Goal: Transaction & Acquisition: Purchase product/service

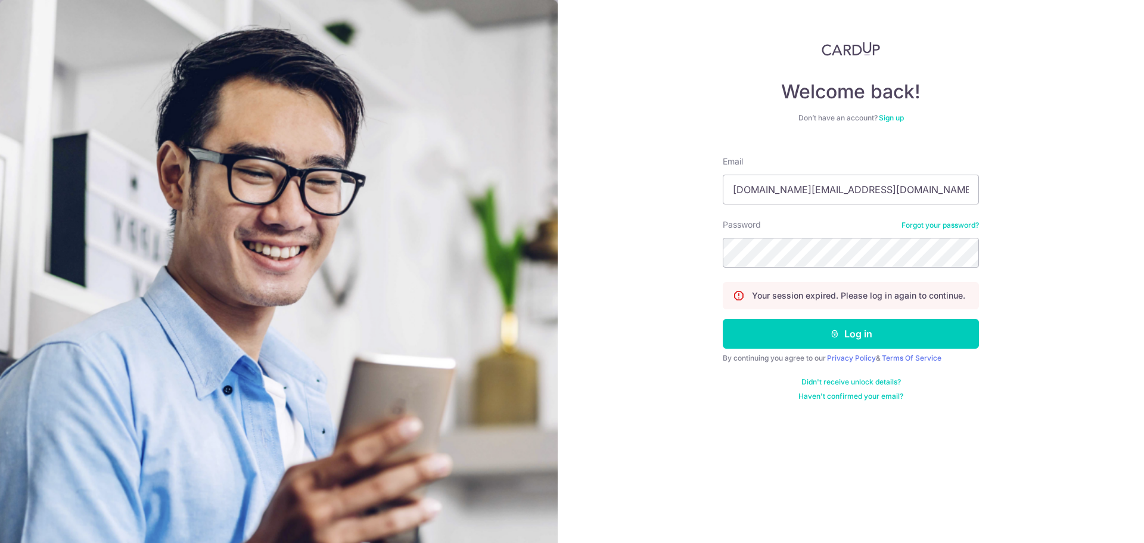
click at [858, 340] on button "Log in" at bounding box center [851, 334] width 256 height 30
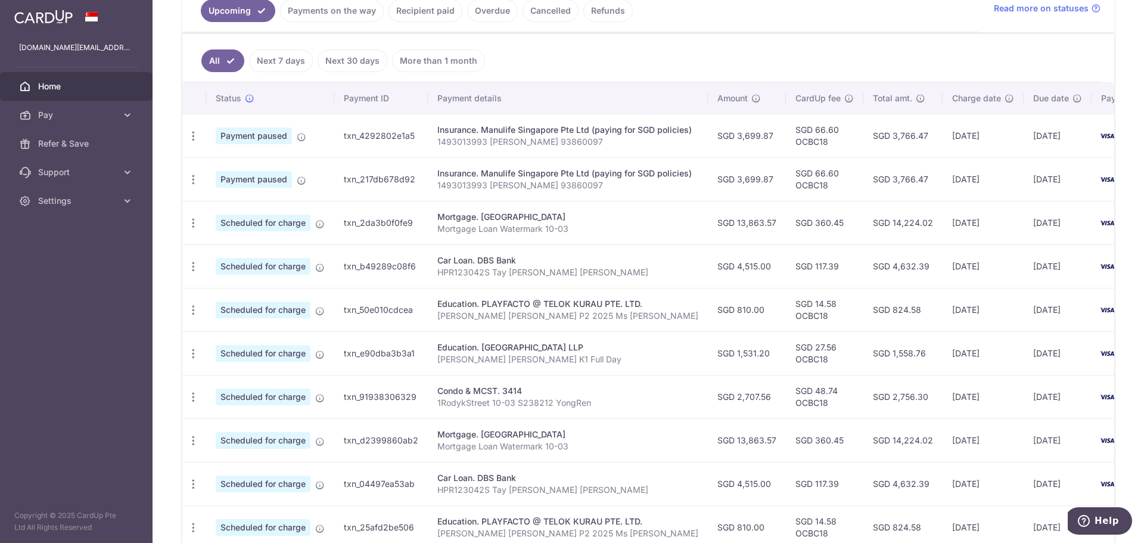
scroll to position [86, 0]
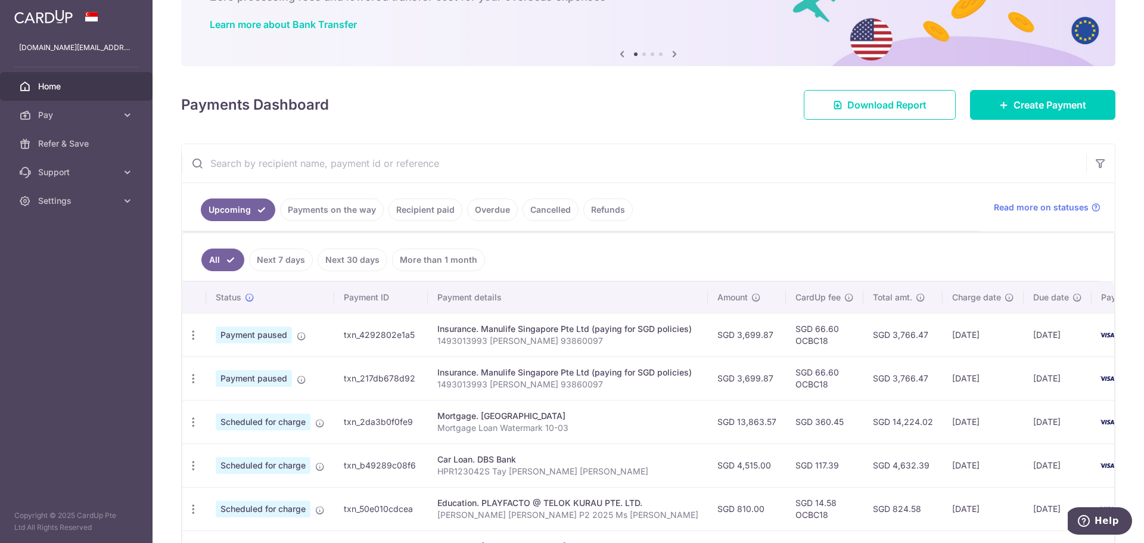
click at [344, 209] on link "Payments on the way" at bounding box center [332, 209] width 104 height 23
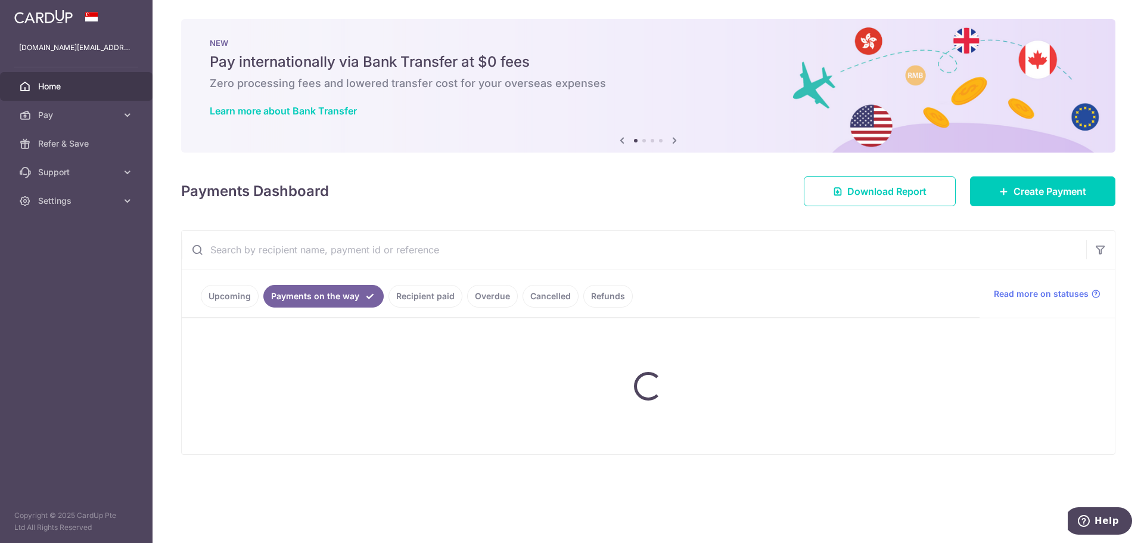
scroll to position [0, 0]
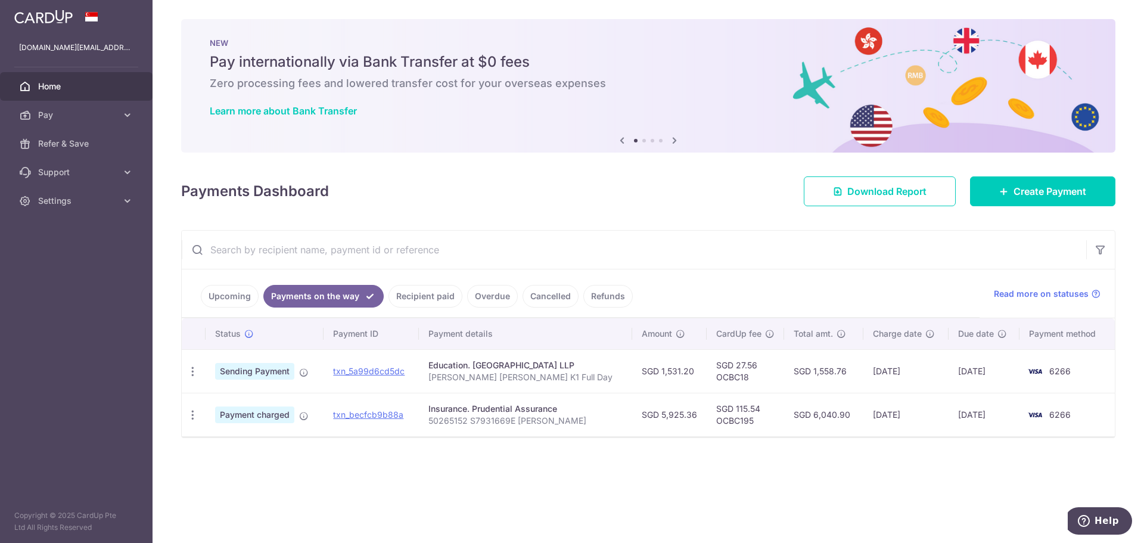
click at [243, 297] on link "Upcoming" at bounding box center [230, 296] width 58 height 23
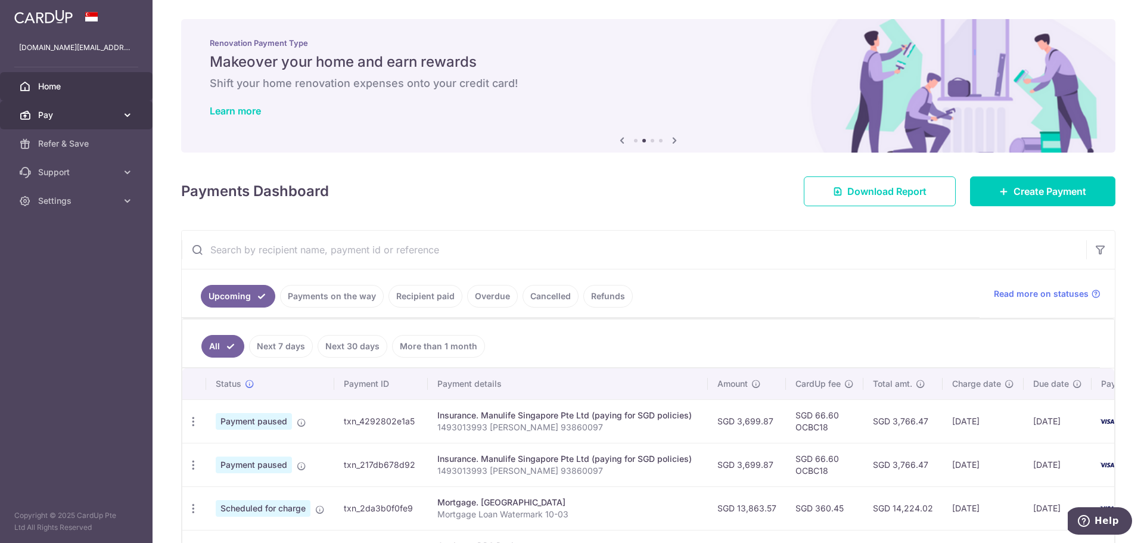
click at [126, 116] on icon at bounding box center [128, 115] width 12 height 12
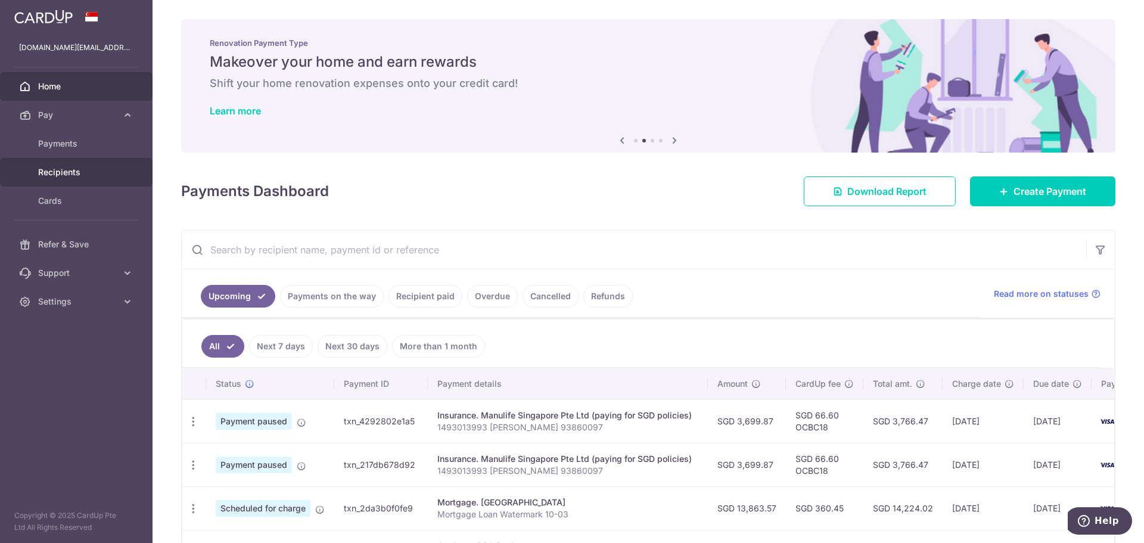
click at [86, 166] on span "Recipients" at bounding box center [77, 172] width 79 height 12
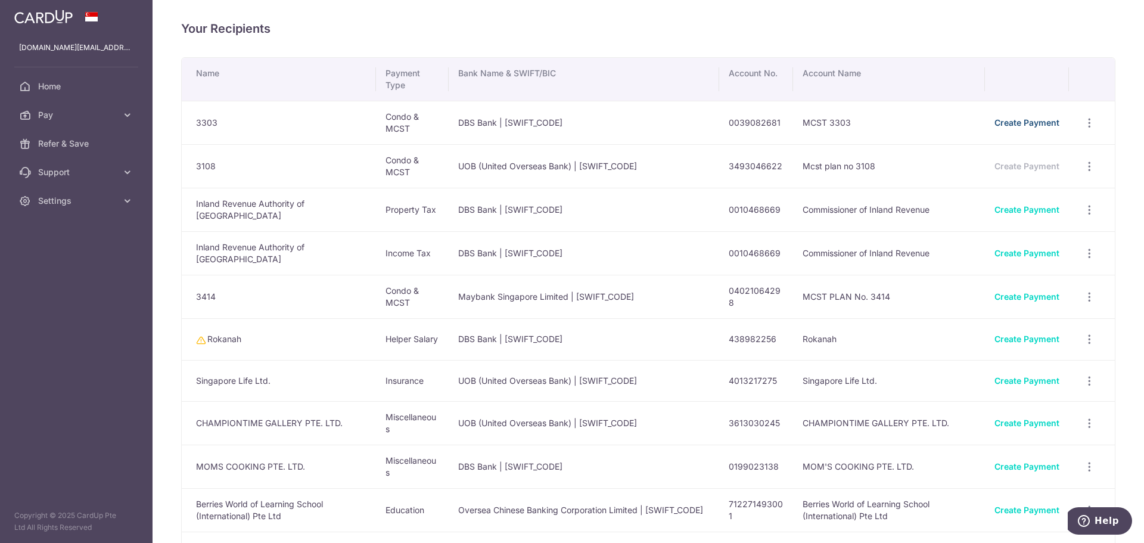
click at [1007, 125] on link "Create Payment" at bounding box center [1027, 122] width 65 height 10
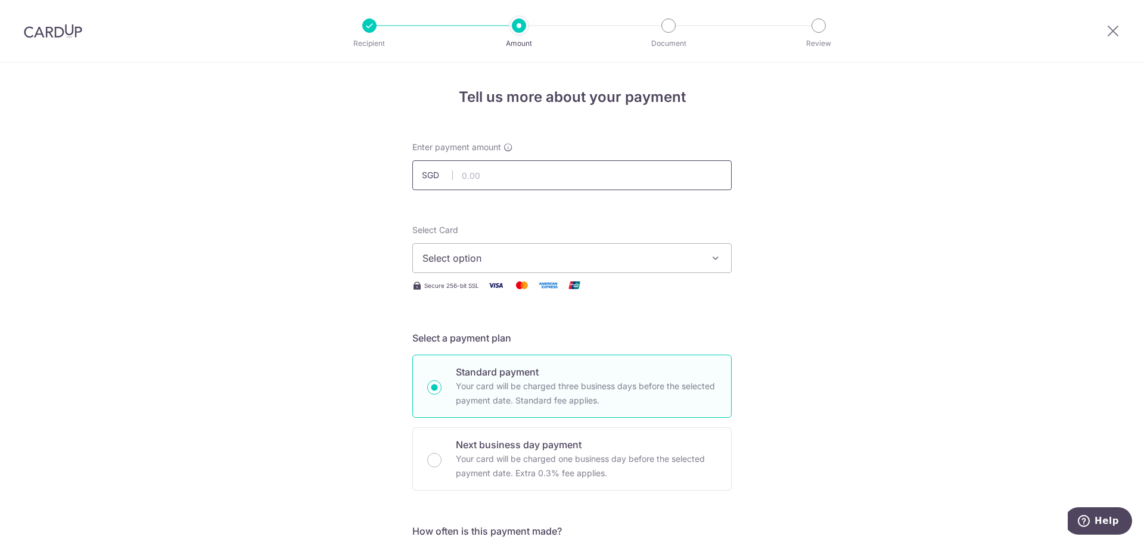
click at [489, 172] on input "text" at bounding box center [571, 175] width 319 height 30
click at [416, 250] on button "Select option" at bounding box center [571, 258] width 319 height 30
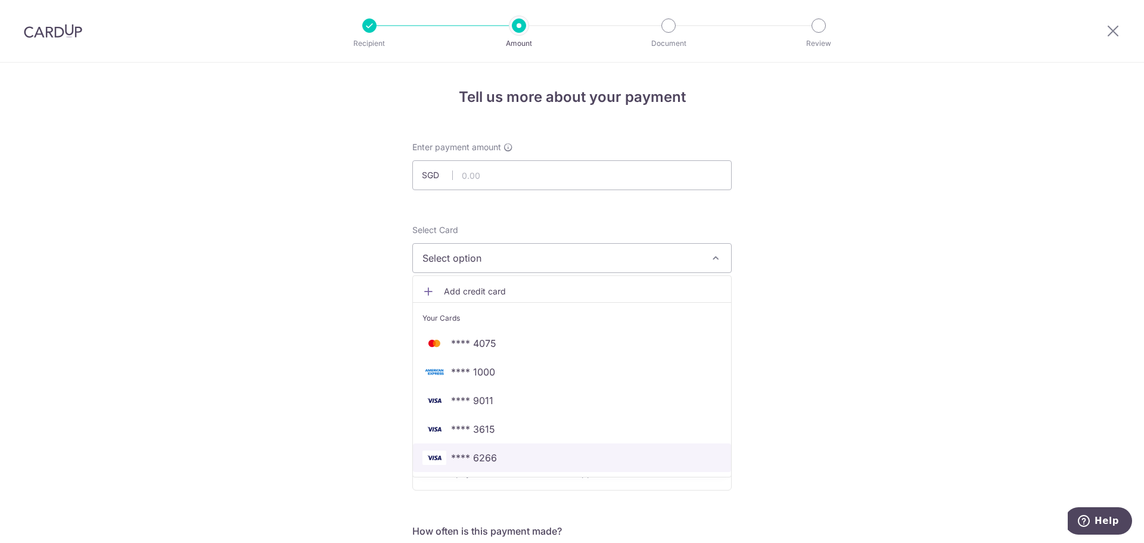
drag, startPoint x: 486, startPoint y: 449, endPoint x: 270, endPoint y: 413, distance: 218.7
click at [486, 449] on link "**** 6266" at bounding box center [572, 457] width 318 height 29
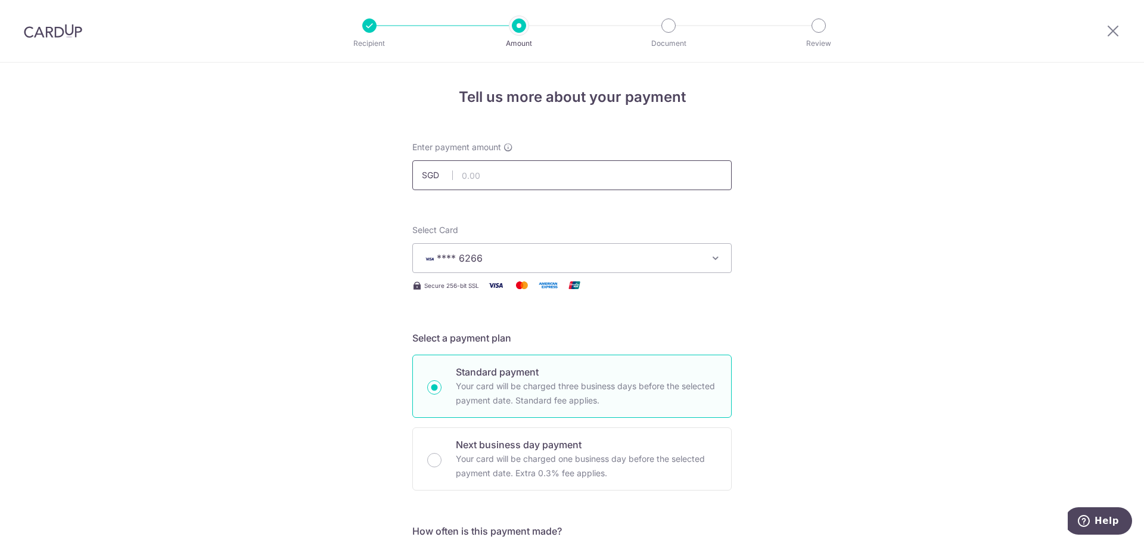
click at [480, 175] on input "text" at bounding box center [571, 175] width 319 height 30
type input "675.00"
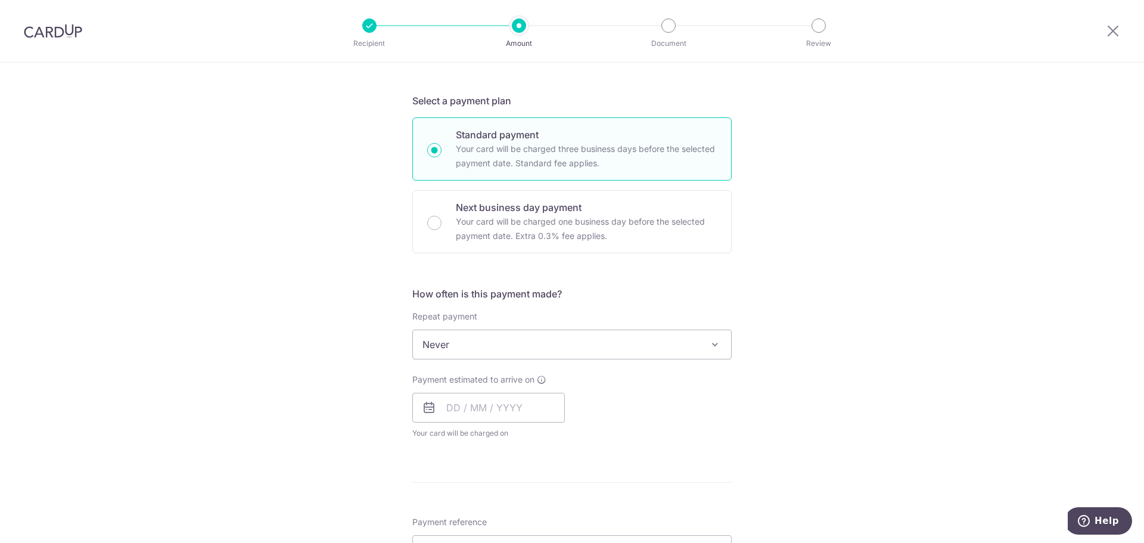
scroll to position [238, 0]
click at [477, 339] on span "Never" at bounding box center [572, 343] width 318 height 29
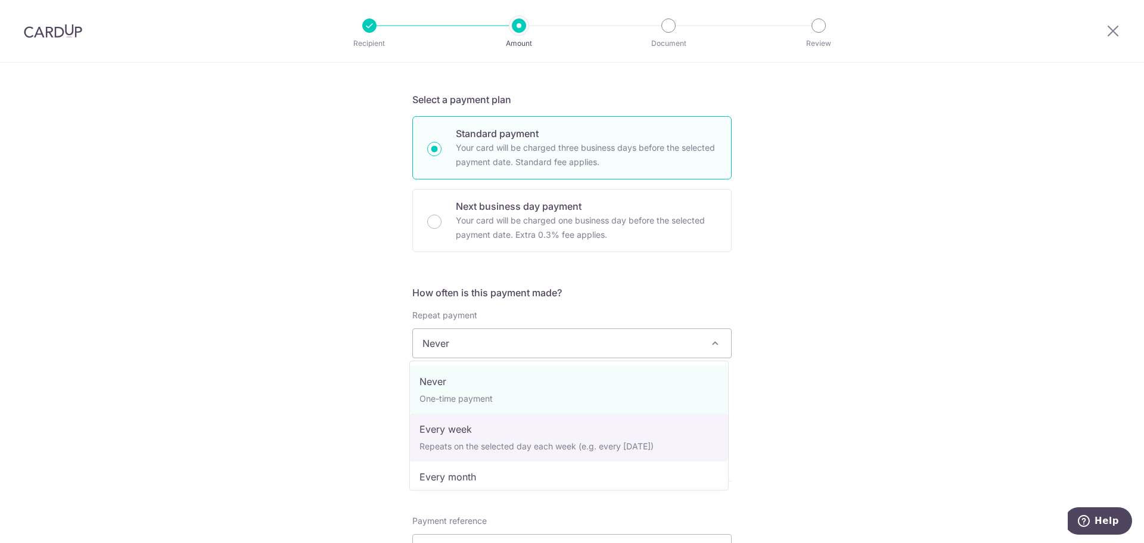
select select "2"
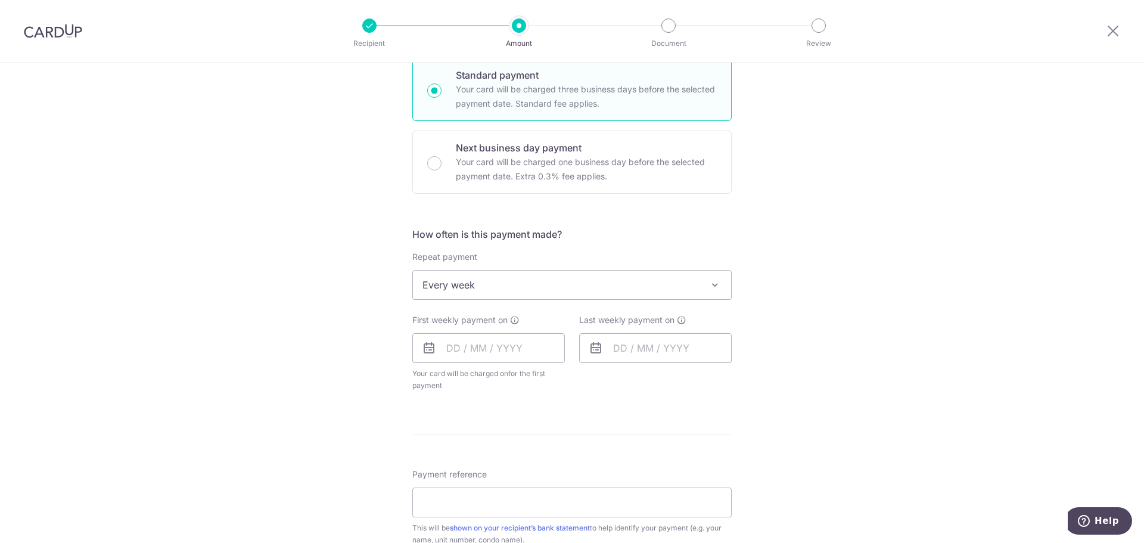
scroll to position [417, 0]
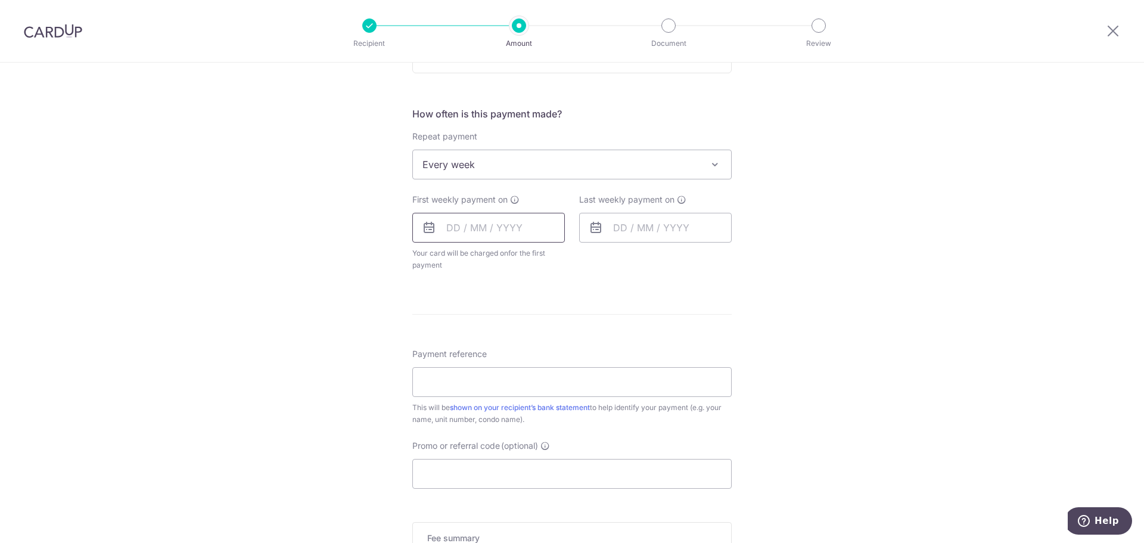
click at [458, 232] on input "text" at bounding box center [488, 228] width 153 height 30
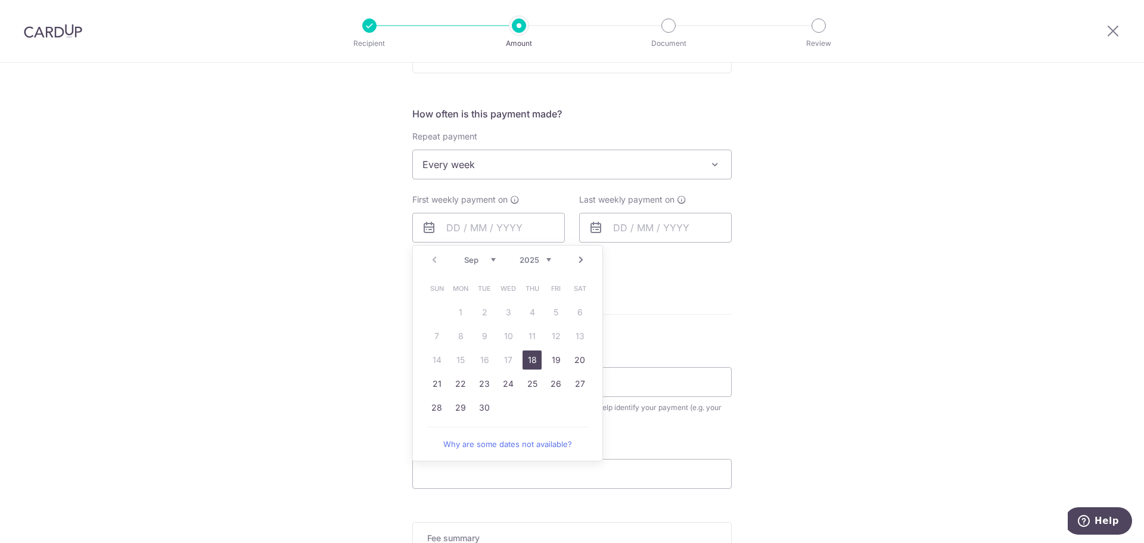
click at [529, 361] on link "18" at bounding box center [532, 359] width 19 height 19
type input "18/09/2025"
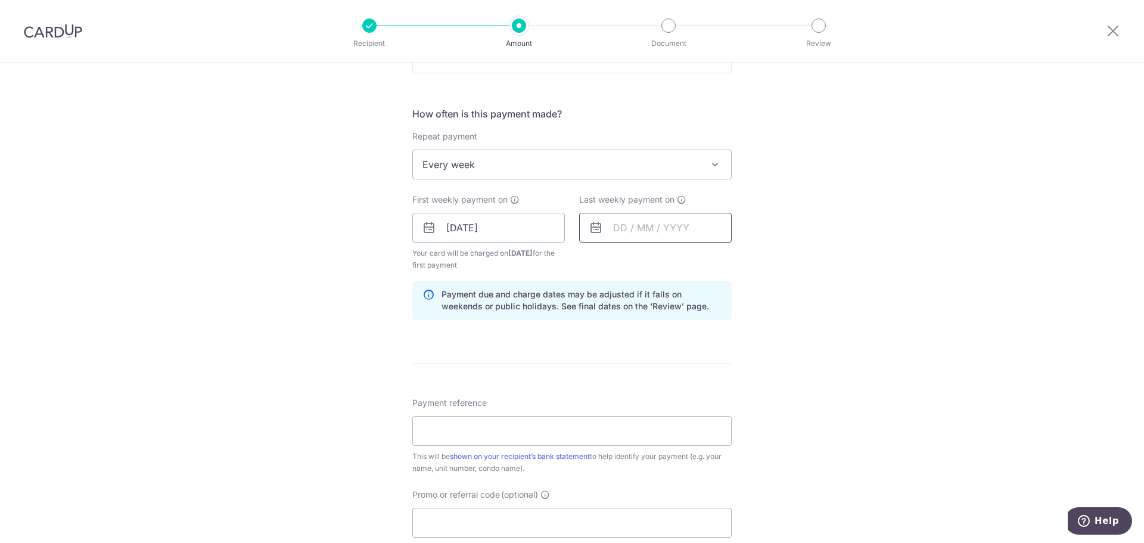
click at [630, 229] on input "text" at bounding box center [655, 228] width 153 height 30
click at [724, 384] on link "26" at bounding box center [722, 383] width 19 height 19
type input "26/09/2025"
click at [474, 427] on input "Payment reference" at bounding box center [571, 431] width 319 height 30
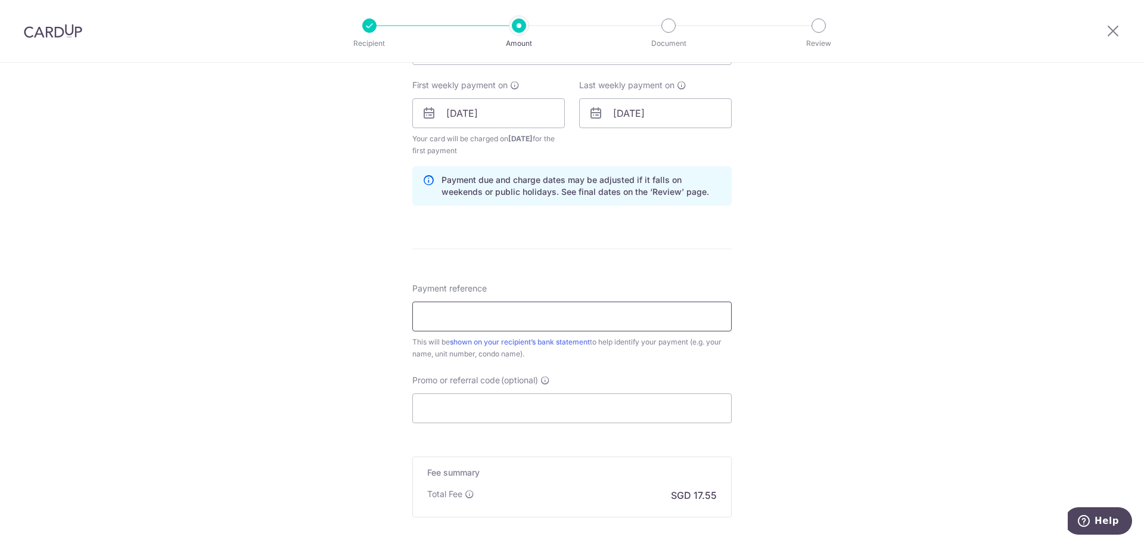
scroll to position [536, 0]
type input "BLK 53 Unit 06-06 CindyTay 90922085"
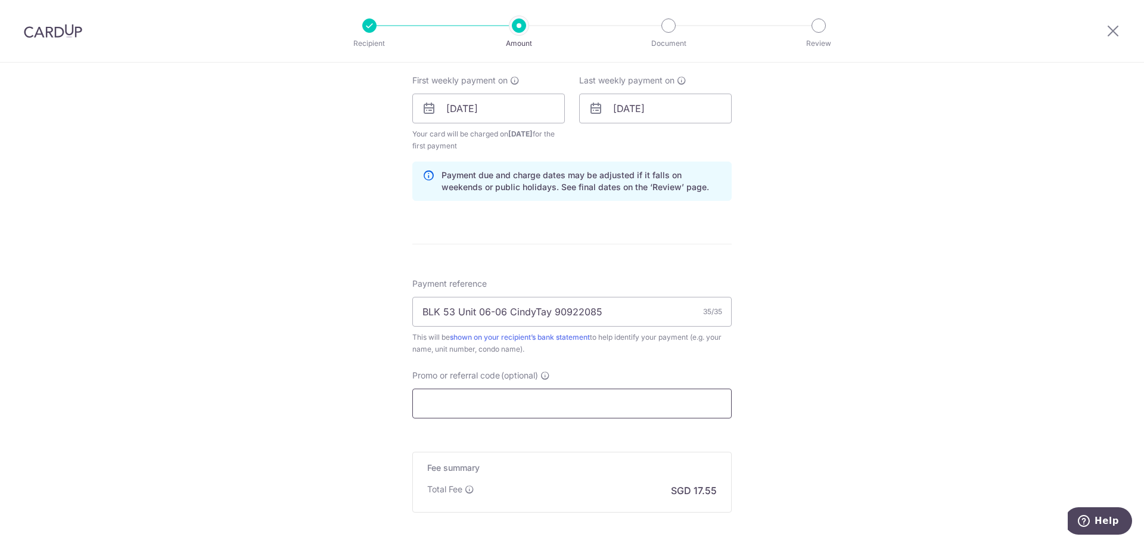
click at [474, 401] on input "Promo or referral code (optional)" at bounding box center [571, 404] width 319 height 30
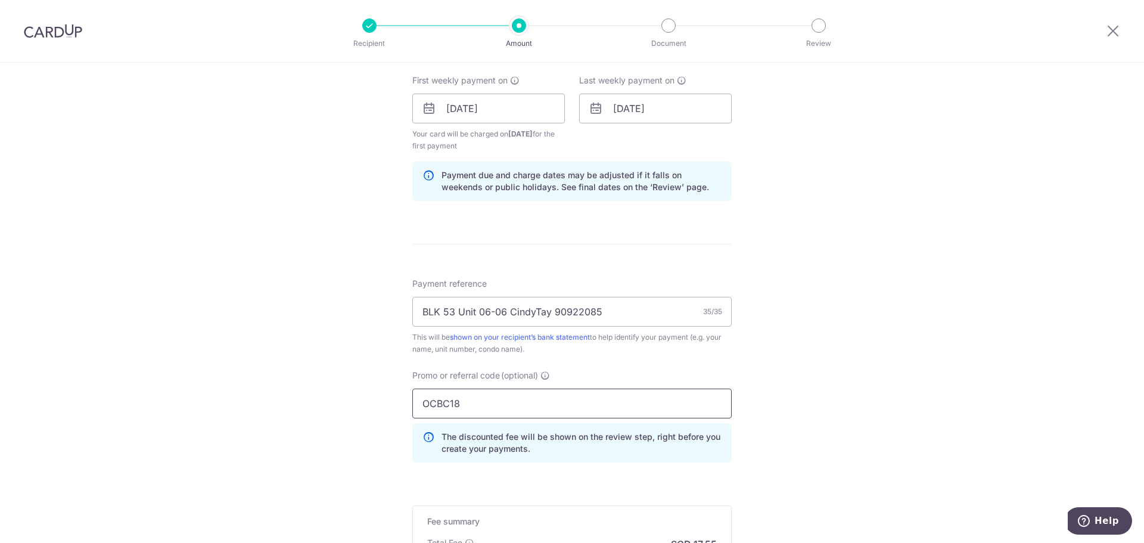
type input "OCBC18"
click at [784, 381] on div "Tell us more about your payment Enter payment amount SGD 675.00 675.00 Select C…" at bounding box center [572, 122] width 1144 height 1193
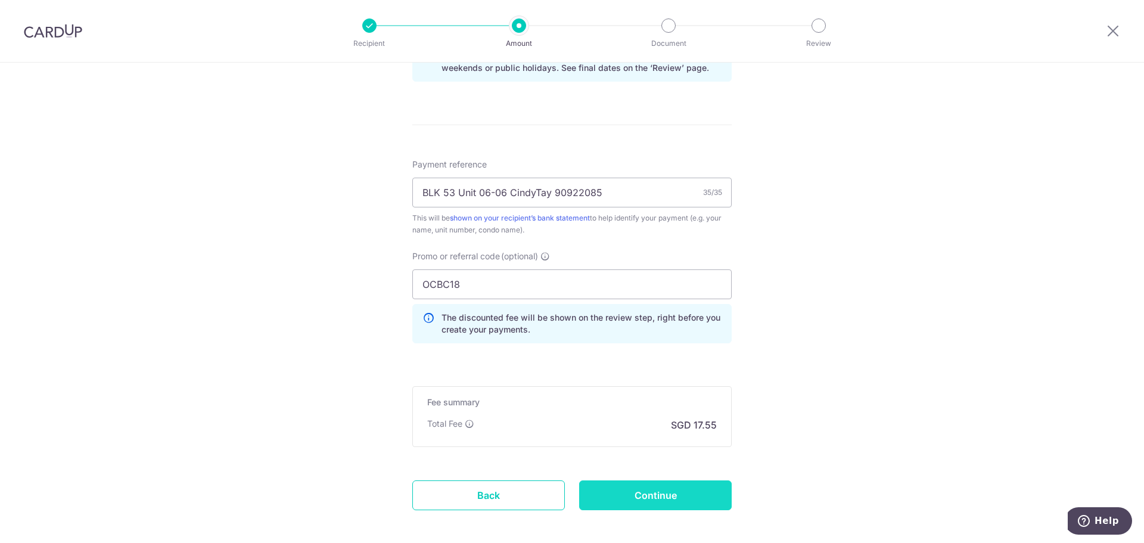
click at [693, 490] on input "Continue" at bounding box center [655, 495] width 153 height 30
type input "Create Schedule"
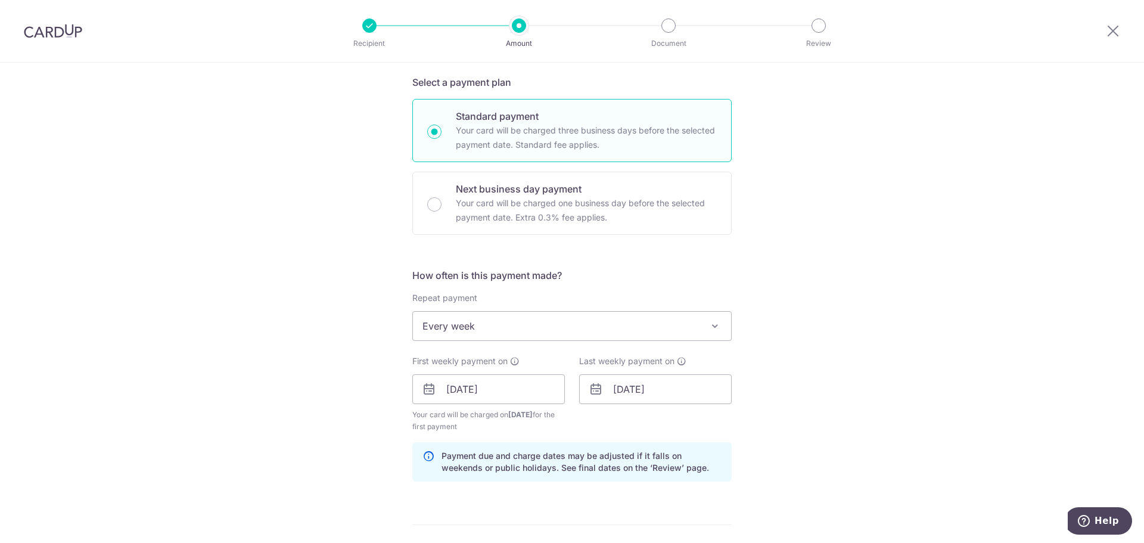
scroll to position [60, 0]
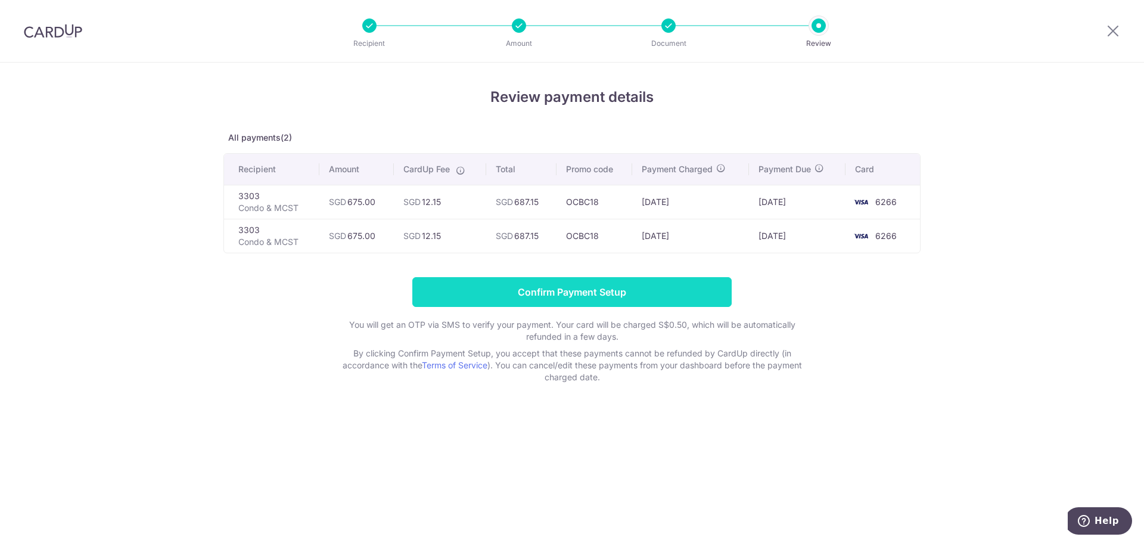
click at [588, 291] on input "Confirm Payment Setup" at bounding box center [571, 292] width 319 height 30
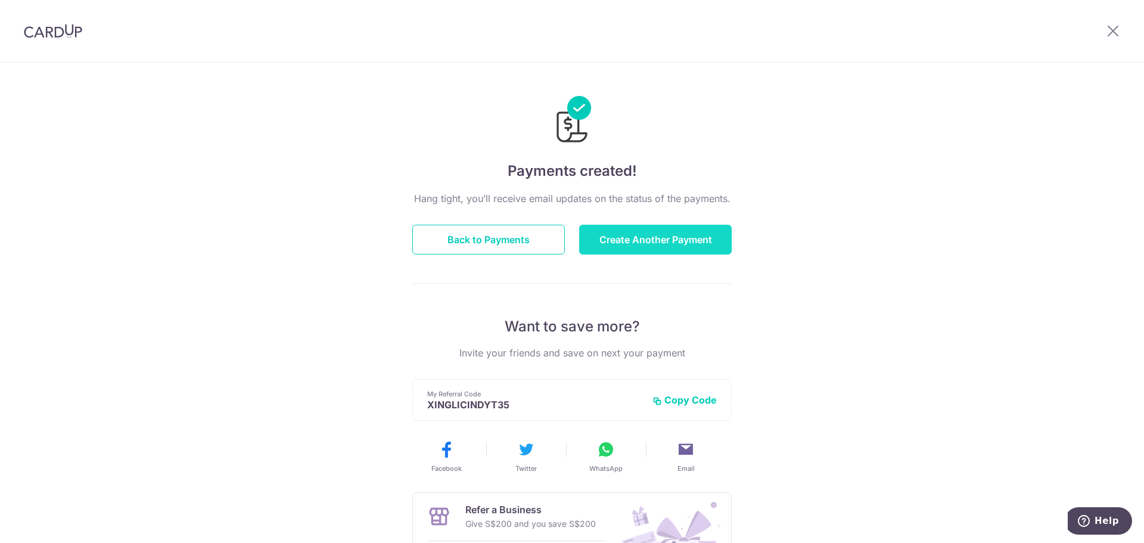
click at [654, 245] on button "Create Another Payment" at bounding box center [655, 240] width 153 height 30
